Goal: Information Seeking & Learning: Learn about a topic

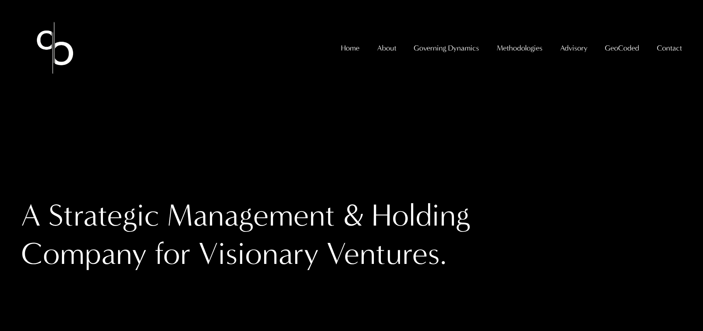
scroll to position [1, 0]
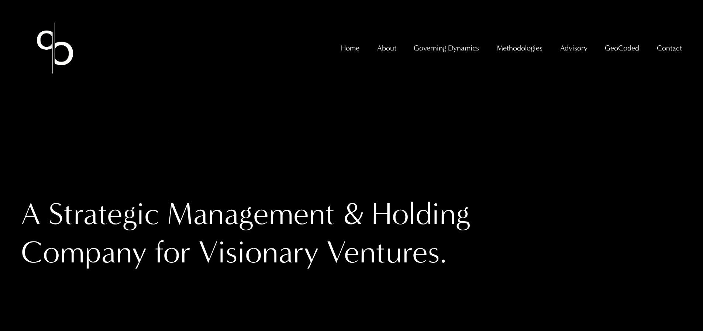
click at [626, 53] on link "GeoCoded" at bounding box center [622, 48] width 34 height 15
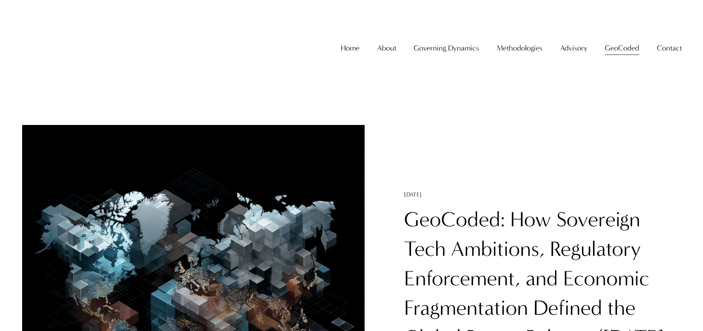
click at [463, 221] on link "GeoCoded: How Sovereign Tech Ambitions, Regulatory Enforcement, and Economic Fr…" at bounding box center [542, 293] width 277 height 172
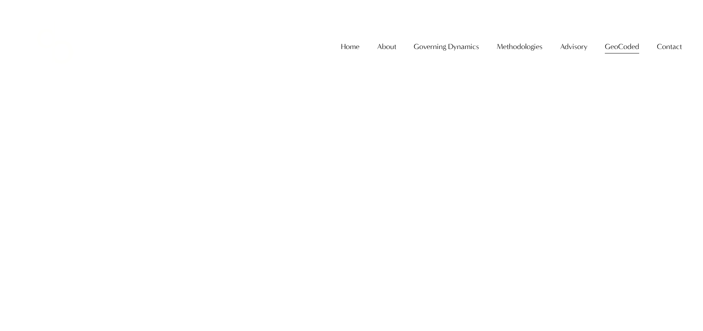
scroll to position [170, 0]
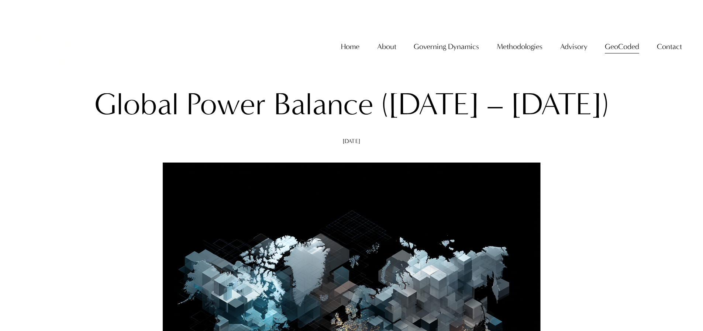
click at [611, 53] on link "GeoCoded" at bounding box center [622, 46] width 34 height 15
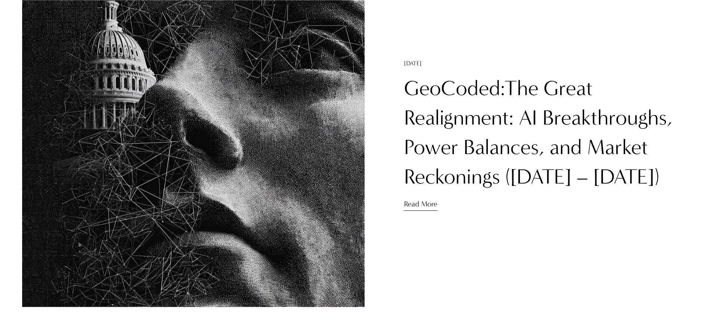
scroll to position [138, 0]
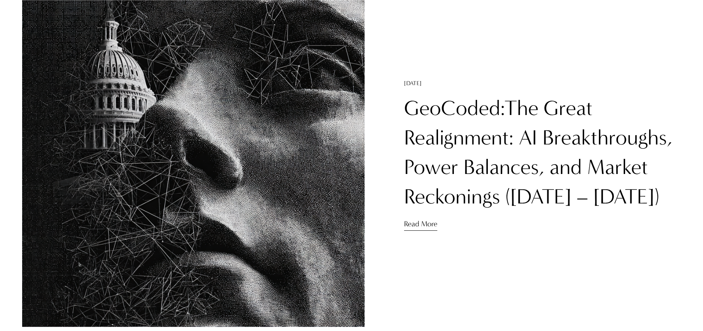
click at [424, 124] on link "GeoCoded:The Great Realignment: AI Breakthroughs, Power Balances, and Market Re…" at bounding box center [538, 152] width 268 height 113
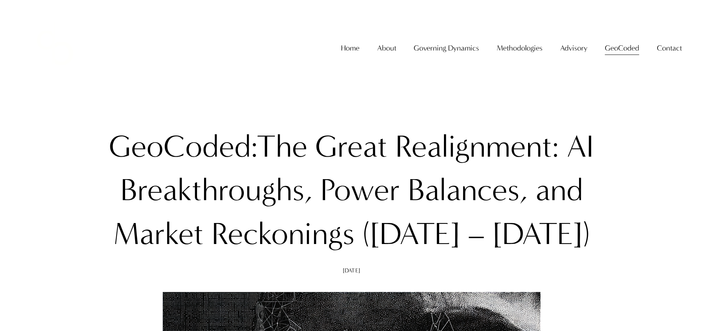
click at [341, 54] on link "Home" at bounding box center [350, 48] width 18 height 15
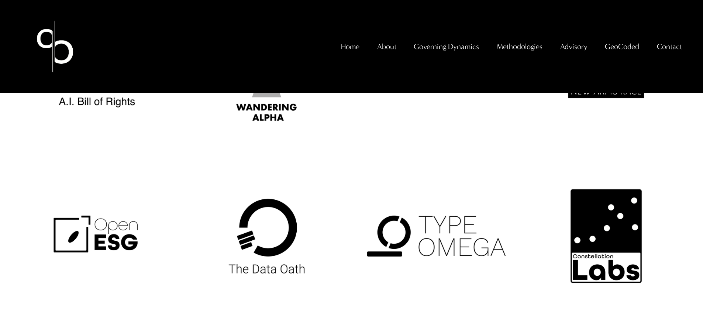
scroll to position [1420, 0]
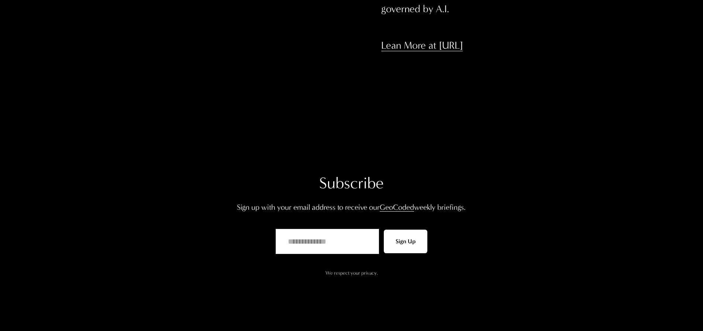
scroll to position [1107, 0]
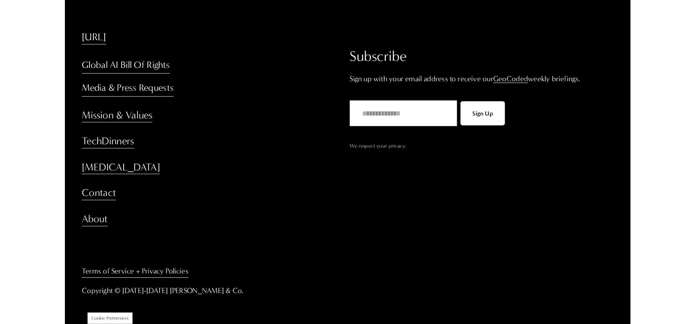
scroll to position [1416, 0]
